Goal: Check status: Check status

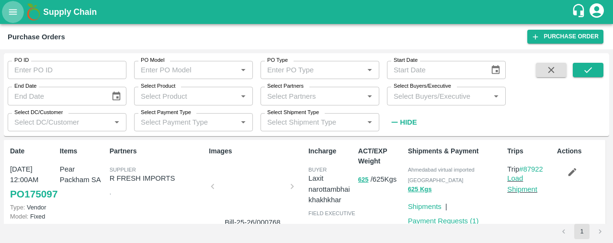
click at [9, 8] on icon "open drawer" at bounding box center [13, 12] width 11 height 11
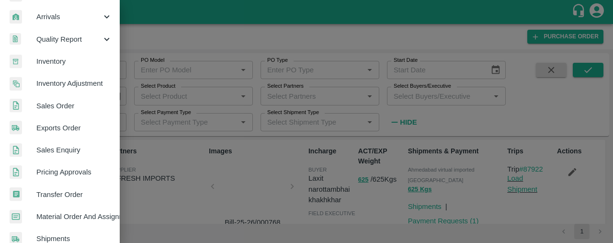
scroll to position [134, 0]
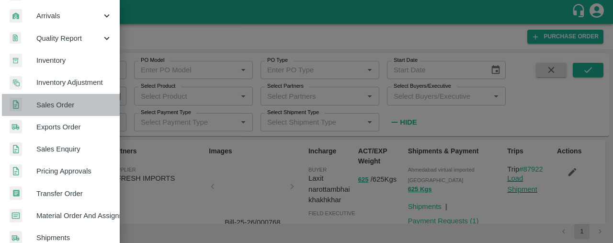
click at [82, 106] on span "Sales Order" at bounding box center [74, 105] width 76 height 11
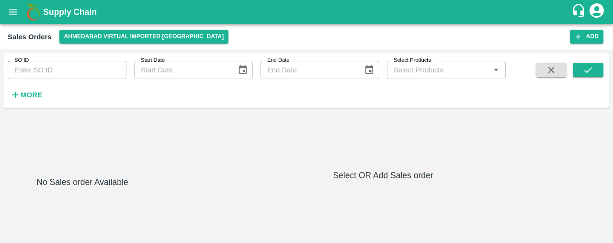
click at [33, 95] on strong "More" at bounding box center [32, 95] width 22 height 8
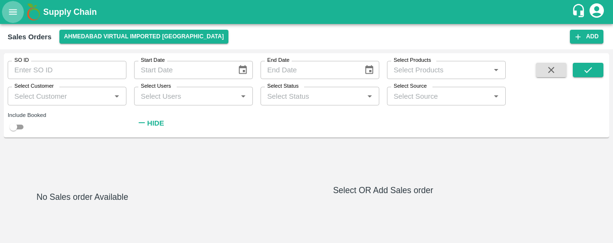
click at [18, 12] on icon "open drawer" at bounding box center [13, 12] width 11 height 11
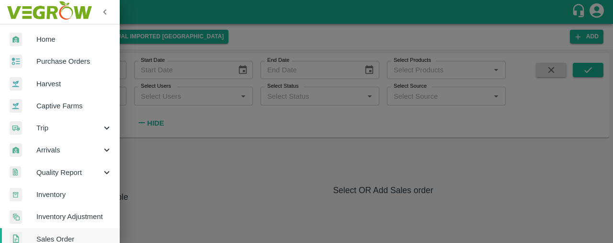
click at [56, 60] on span "Purchase Orders" at bounding box center [74, 61] width 76 height 11
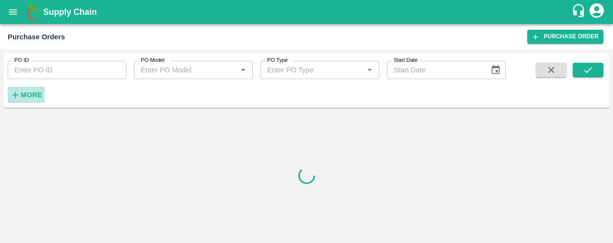
click at [30, 93] on strong "More" at bounding box center [32, 95] width 22 height 8
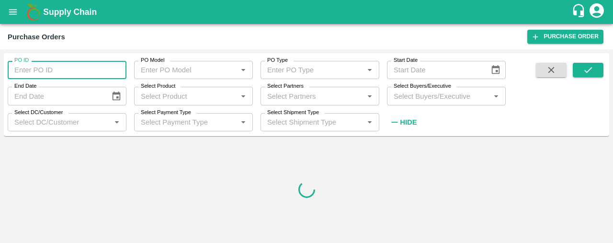
click at [63, 69] on input "PO ID" at bounding box center [67, 70] width 119 height 18
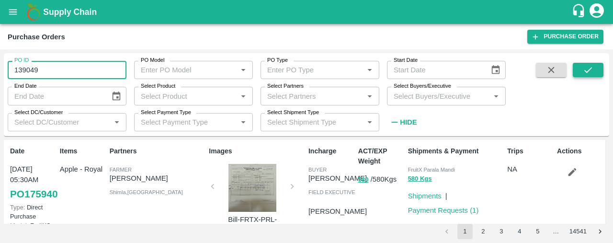
type input "139049"
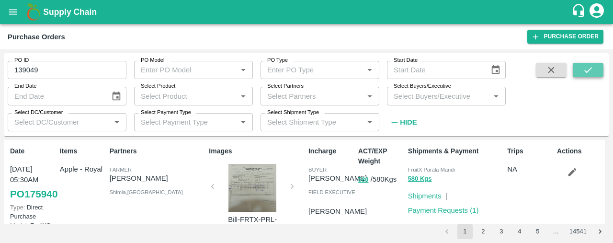
click at [590, 69] on icon "submit" at bounding box center [588, 70] width 11 height 11
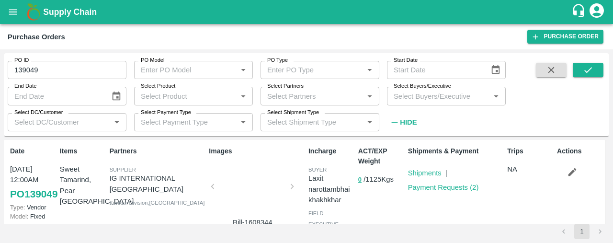
click at [256, 186] on div at bounding box center [252, 189] width 72 height 51
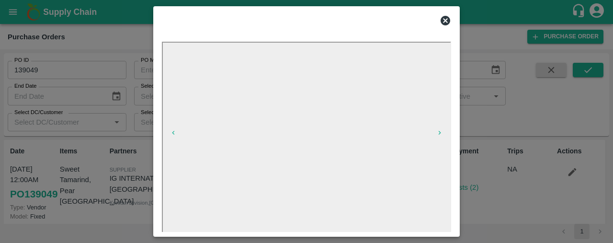
click at [445, 20] on icon at bounding box center [445, 20] width 11 height 11
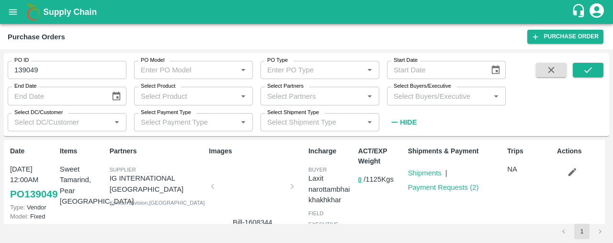
click at [239, 175] on div at bounding box center [252, 189] width 72 height 51
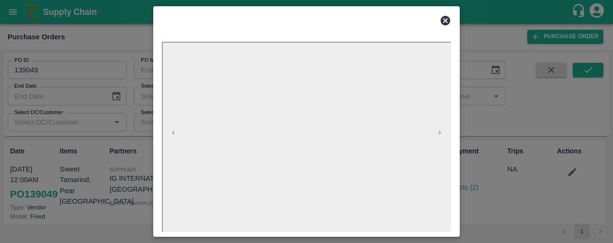
click at [446, 21] on icon at bounding box center [445, 20] width 11 height 11
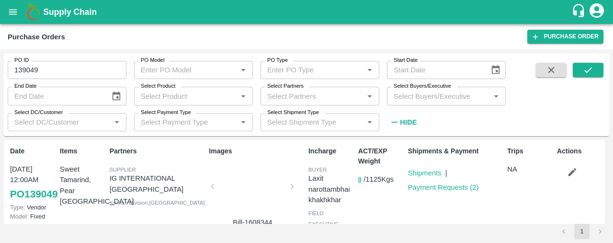
click at [235, 184] on div at bounding box center [252, 189] width 72 height 51
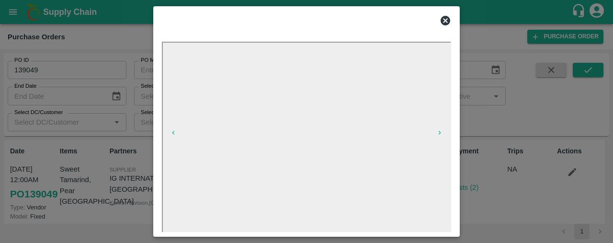
click at [444, 20] on icon at bounding box center [445, 20] width 11 height 11
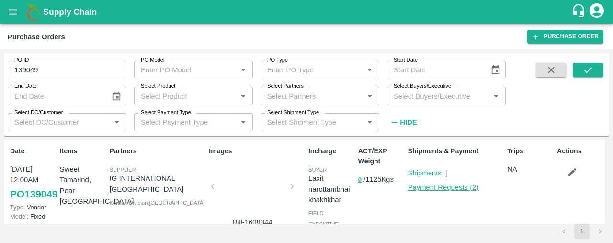
click at [444, 188] on link "Payment Requests ( 2 )" at bounding box center [443, 187] width 71 height 8
